Goal: Transaction & Acquisition: Subscribe to service/newsletter

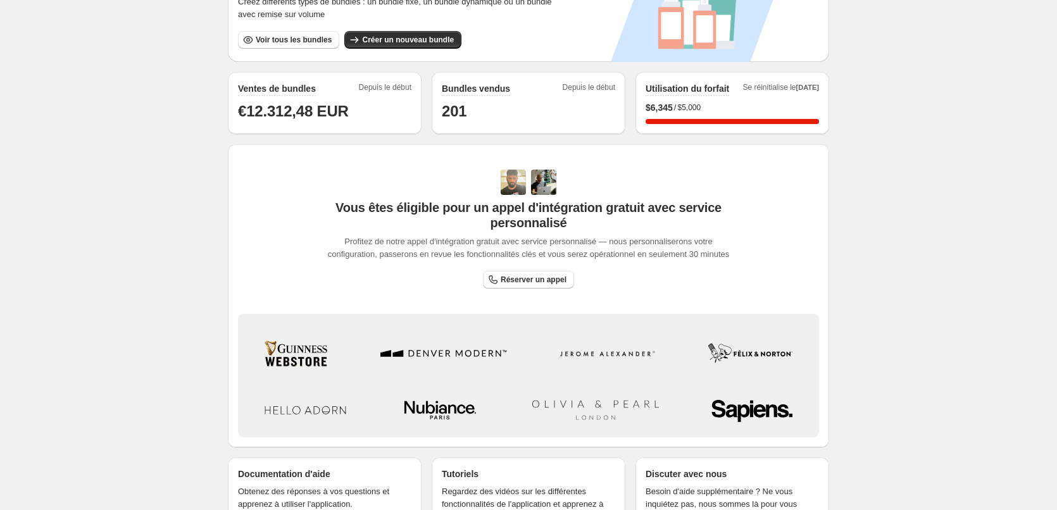
scroll to position [134, 0]
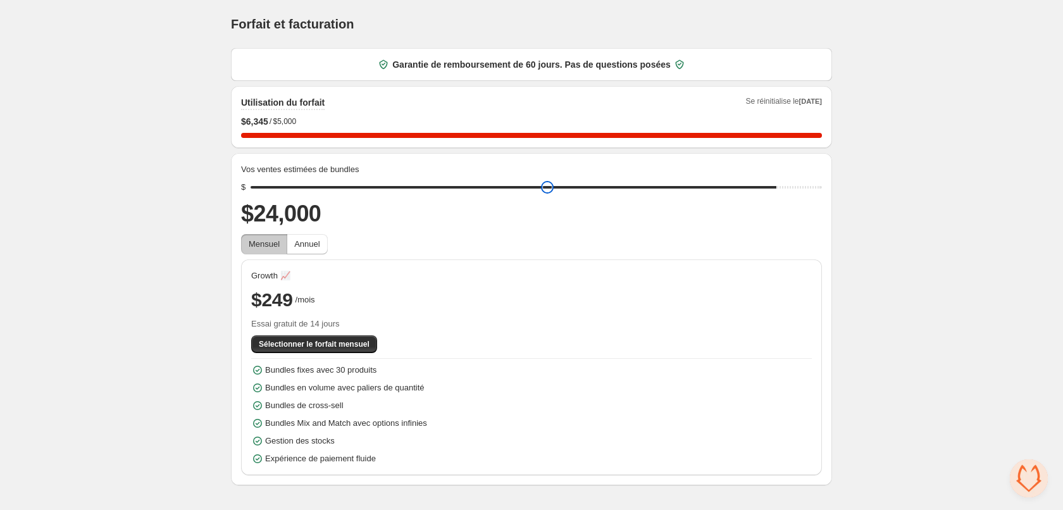
drag, startPoint x: 349, startPoint y: 186, endPoint x: 766, endPoint y: 180, distance: 416.4
click at [766, 180] on input "range" at bounding box center [536, 187] width 571 height 18
drag, startPoint x: 771, startPoint y: 185, endPoint x: 791, endPoint y: 185, distance: 20.2
click at [791, 185] on input "range" at bounding box center [536, 187] width 571 height 18
click at [313, 245] on span "Annuel" at bounding box center [306, 243] width 25 height 9
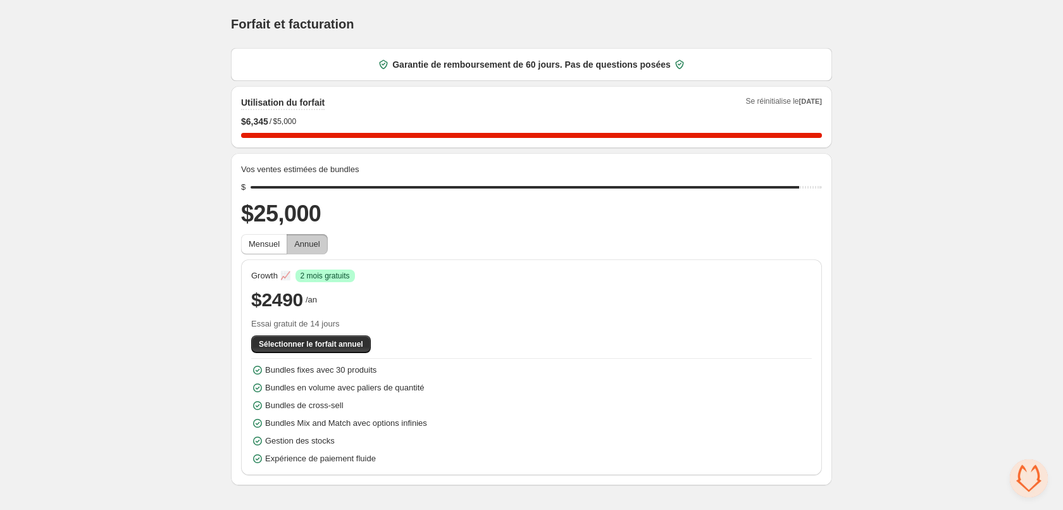
click at [316, 247] on span "Annuel" at bounding box center [306, 243] width 25 height 9
click at [547, 242] on div "Mensuel Annuel" at bounding box center [531, 244] width 581 height 20
drag, startPoint x: 771, startPoint y: 98, endPoint x: 841, endPoint y: 99, distance: 70.2
click at [841, 99] on div "Forfait et facturation. This page is ready Forfait et facturation Garantie de r…" at bounding box center [531, 242] width 631 height 485
click at [885, 116] on div "Home Bundles Analytics Plan and Billing Forfait et facturation. This page is re…" at bounding box center [531, 242] width 1063 height 485
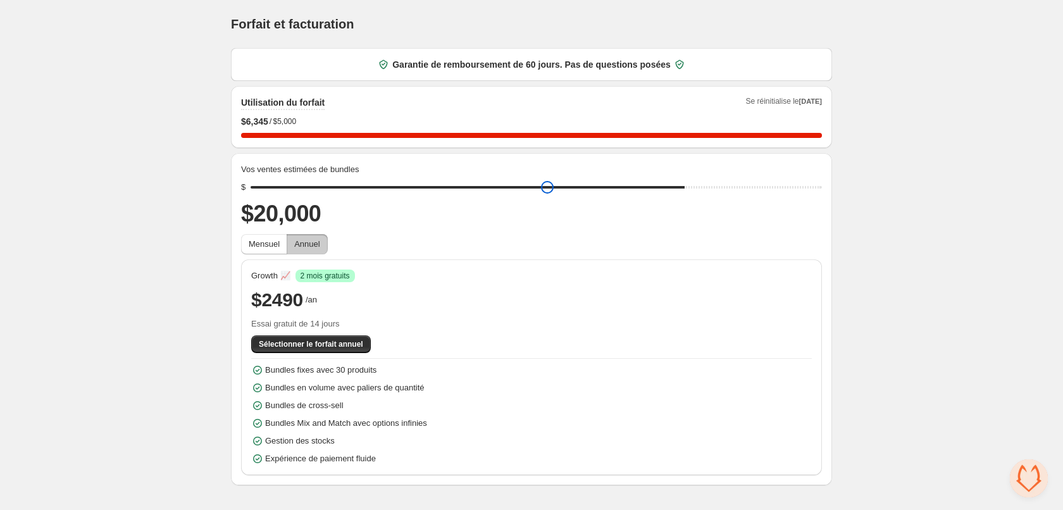
drag, startPoint x: 795, startPoint y: 188, endPoint x: 682, endPoint y: 188, distance: 113.3
click at [682, 188] on input "range" at bounding box center [536, 187] width 571 height 18
drag, startPoint x: 681, startPoint y: 185, endPoint x: 799, endPoint y: 181, distance: 118.4
click at [799, 181] on input "range" at bounding box center [536, 187] width 571 height 18
click at [831, 206] on div "Vos ventes estimées de bundles $ $25,000 Mensuel Annuel Growth 📈 Success 2 mois…" at bounding box center [531, 319] width 601 height 332
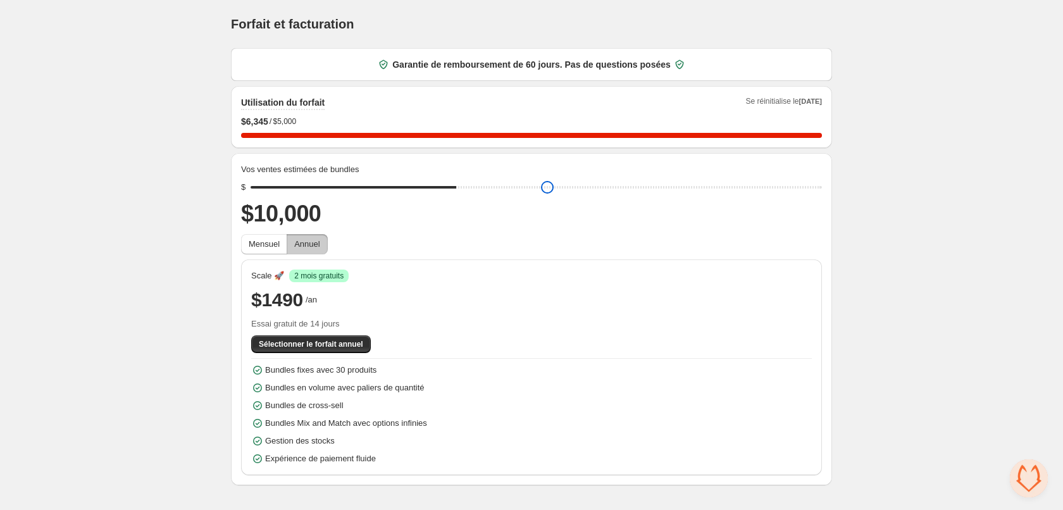
drag, startPoint x: 791, startPoint y: 188, endPoint x: 468, endPoint y: 188, distance: 323.3
click at [468, 188] on input "range" at bounding box center [536, 187] width 571 height 18
click at [463, 278] on div "Scale 🚀 Success 2 mois gratuits" at bounding box center [531, 276] width 561 height 13
click at [271, 242] on span "Mensuel" at bounding box center [264, 243] width 31 height 9
click at [303, 242] on span "Annuel" at bounding box center [306, 243] width 25 height 9
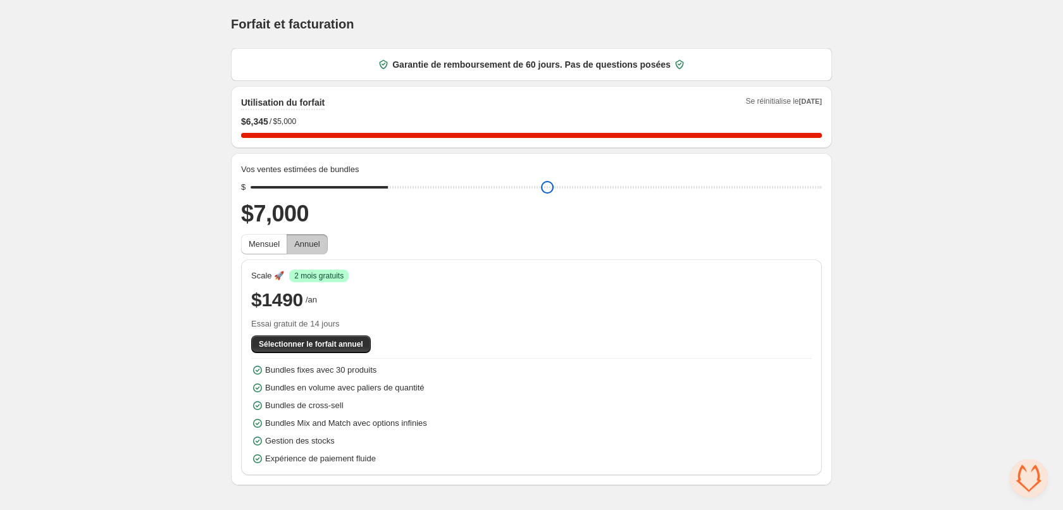
drag, startPoint x: 457, startPoint y: 188, endPoint x: 387, endPoint y: 188, distance: 70.9
click at [388, 188] on input "range" at bounding box center [536, 187] width 571 height 18
click at [356, 242] on div "Mensuel Annuel" at bounding box center [531, 244] width 581 height 20
click at [228, 247] on div "Forfait et facturation. This page is ready Forfait et facturation Garantie de r…" at bounding box center [531, 242] width 631 height 485
click at [261, 245] on span "Mensuel" at bounding box center [264, 243] width 31 height 9
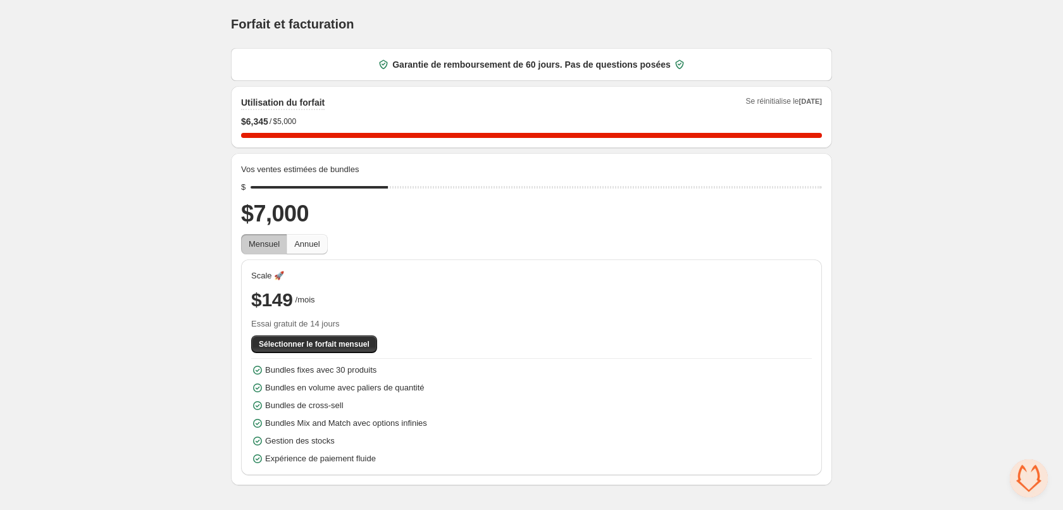
click at [291, 242] on button "Annuel" at bounding box center [307, 244] width 40 height 20
drag, startPoint x: 386, startPoint y: 190, endPoint x: 314, endPoint y: 190, distance: 71.5
click at [320, 190] on input "range" at bounding box center [536, 187] width 571 height 18
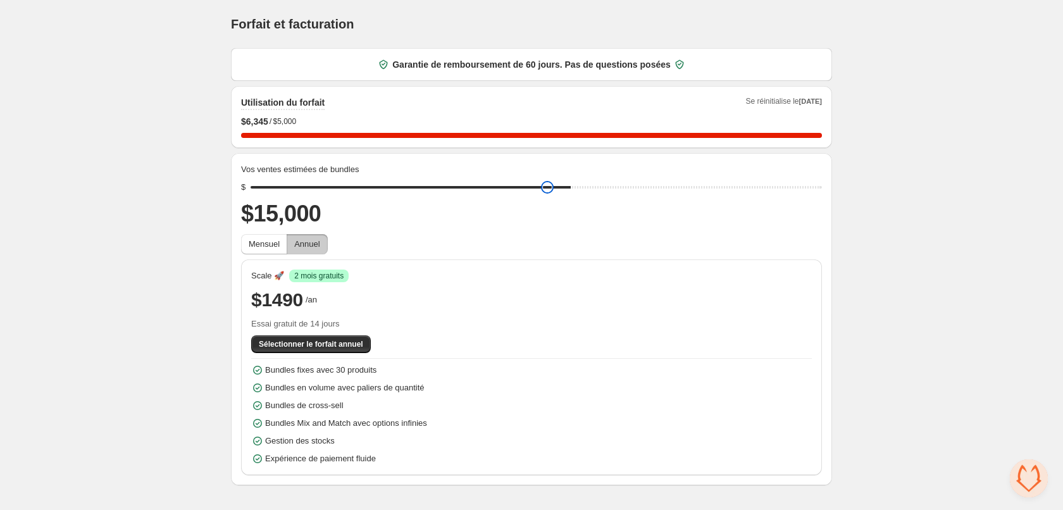
drag, startPoint x: 325, startPoint y: 191, endPoint x: 571, endPoint y: 188, distance: 246.1
click at [571, 188] on input "range" at bounding box center [536, 187] width 571 height 18
type input "*****"
drag, startPoint x: 568, startPoint y: 186, endPoint x: 571, endPoint y: 205, distance: 19.2
click at [571, 196] on input "range" at bounding box center [536, 187] width 571 height 18
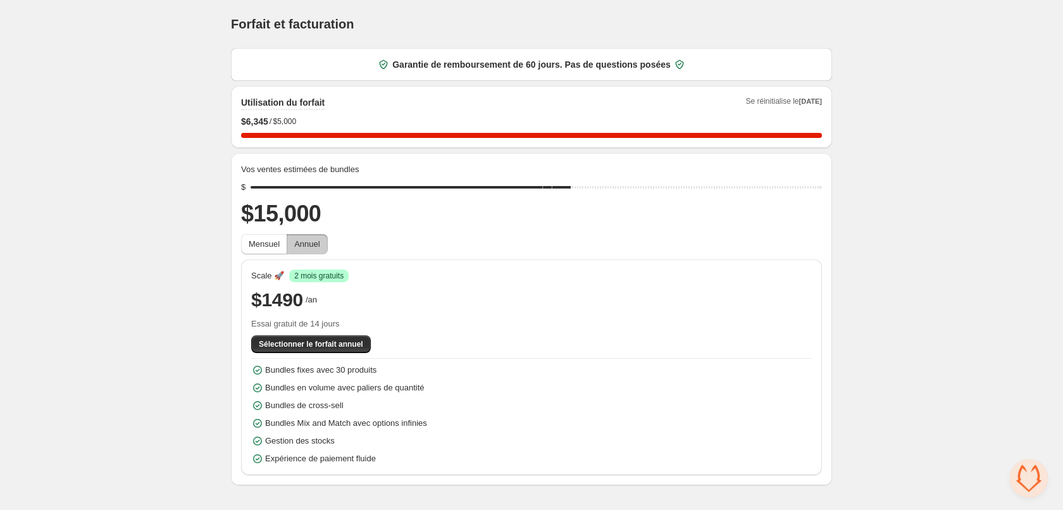
click at [587, 246] on div "Mensuel Annuel" at bounding box center [531, 244] width 581 height 20
click at [303, 245] on span "Annuel" at bounding box center [306, 243] width 25 height 9
click at [311, 240] on span "Annuel" at bounding box center [306, 243] width 25 height 9
click at [306, 345] on span "Sélectionner le forfait annuel" at bounding box center [311, 344] width 104 height 10
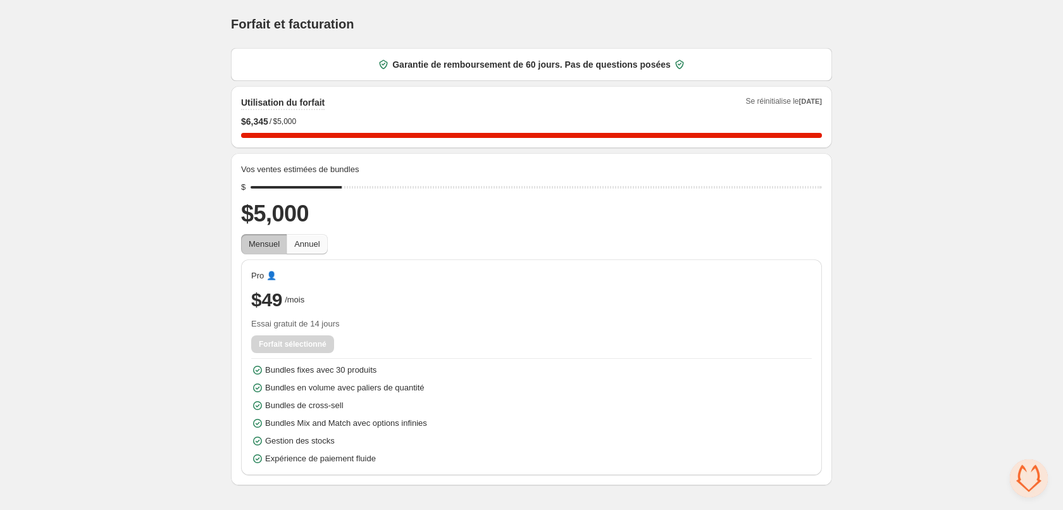
click at [303, 247] on span "Annuel" at bounding box center [306, 243] width 25 height 9
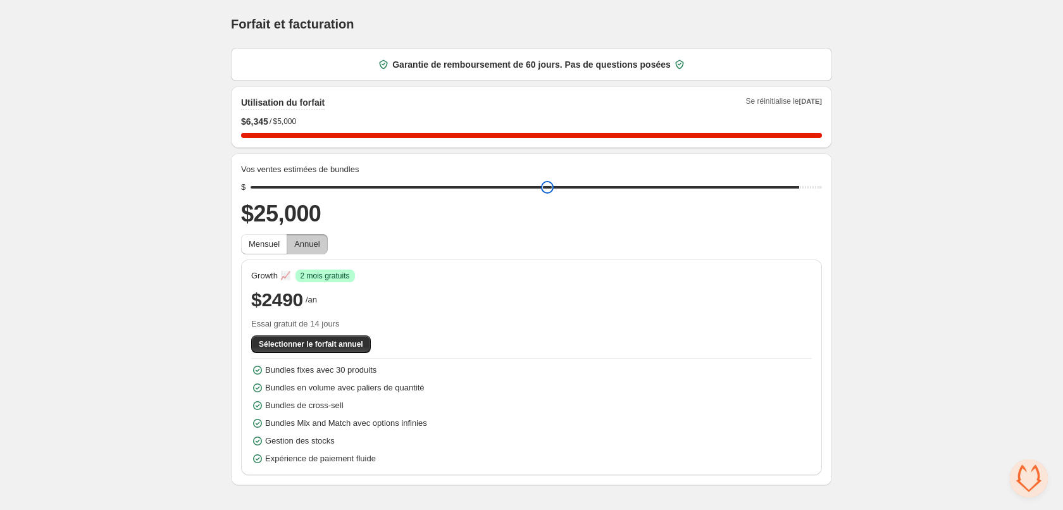
drag, startPoint x: 347, startPoint y: 187, endPoint x: 800, endPoint y: 205, distance: 453.4
type input "*****"
click at [800, 196] on input "range" at bounding box center [536, 187] width 571 height 18
click at [707, 248] on div "[PERSON_NAME]" at bounding box center [531, 244] width 581 height 20
click at [309, 249] on span "Annuel" at bounding box center [306, 243] width 25 height 9
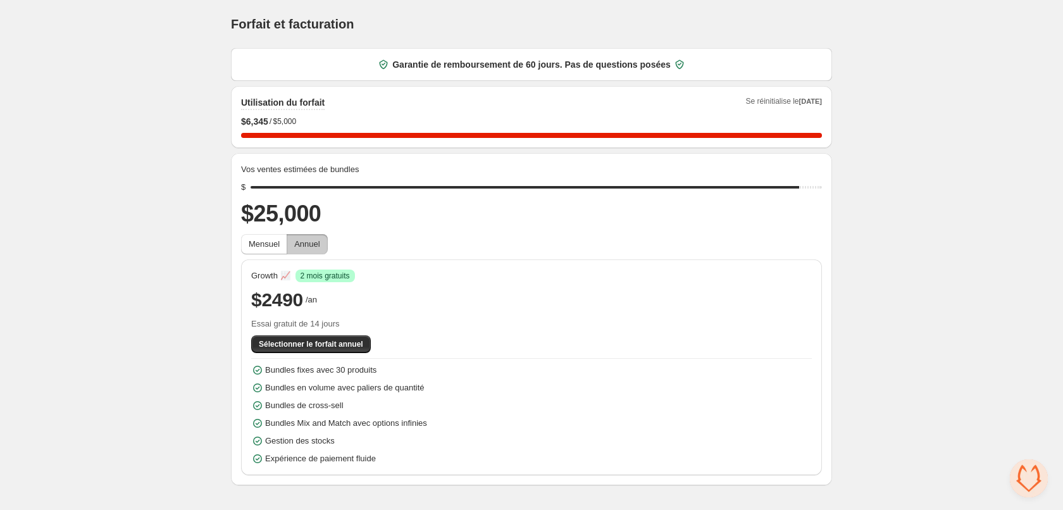
click at [309, 243] on span "Annuel" at bounding box center [306, 243] width 25 height 9
click at [345, 345] on span "Sélectionner le forfait annuel" at bounding box center [311, 344] width 104 height 10
